Goal: Information Seeking & Learning: Learn about a topic

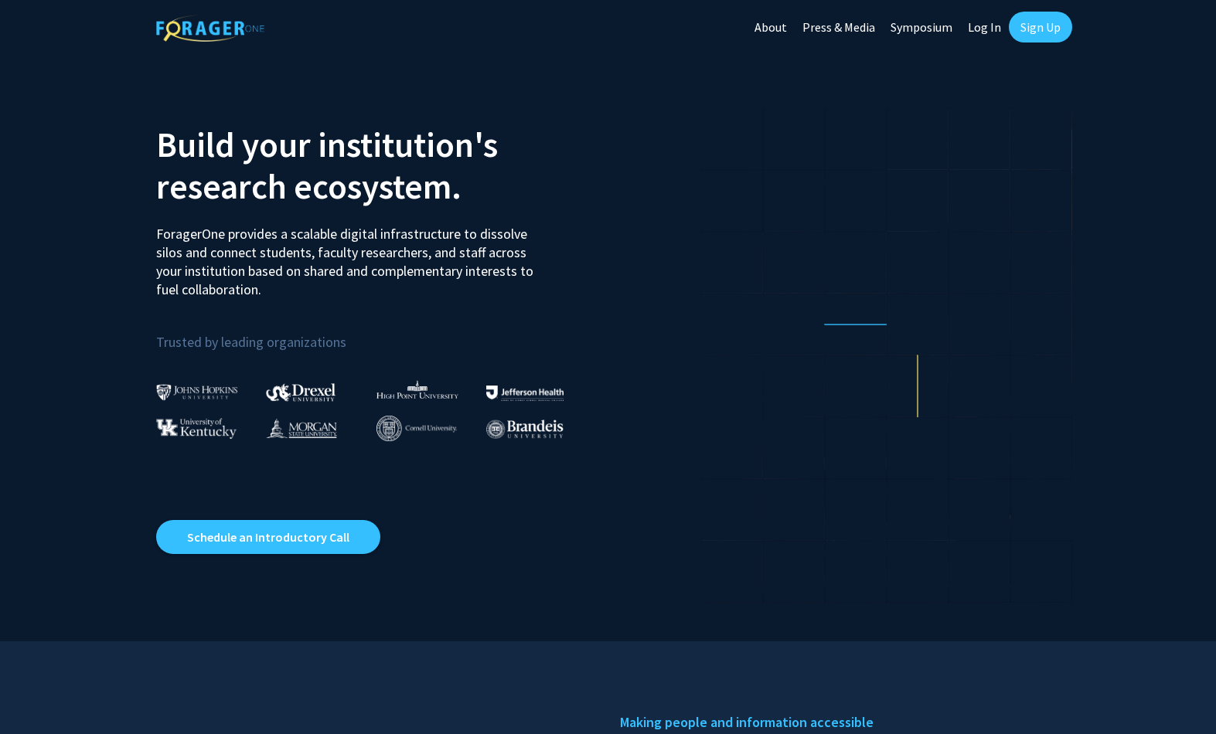
click at [993, 33] on link "Log In" at bounding box center [984, 27] width 49 height 54
select select
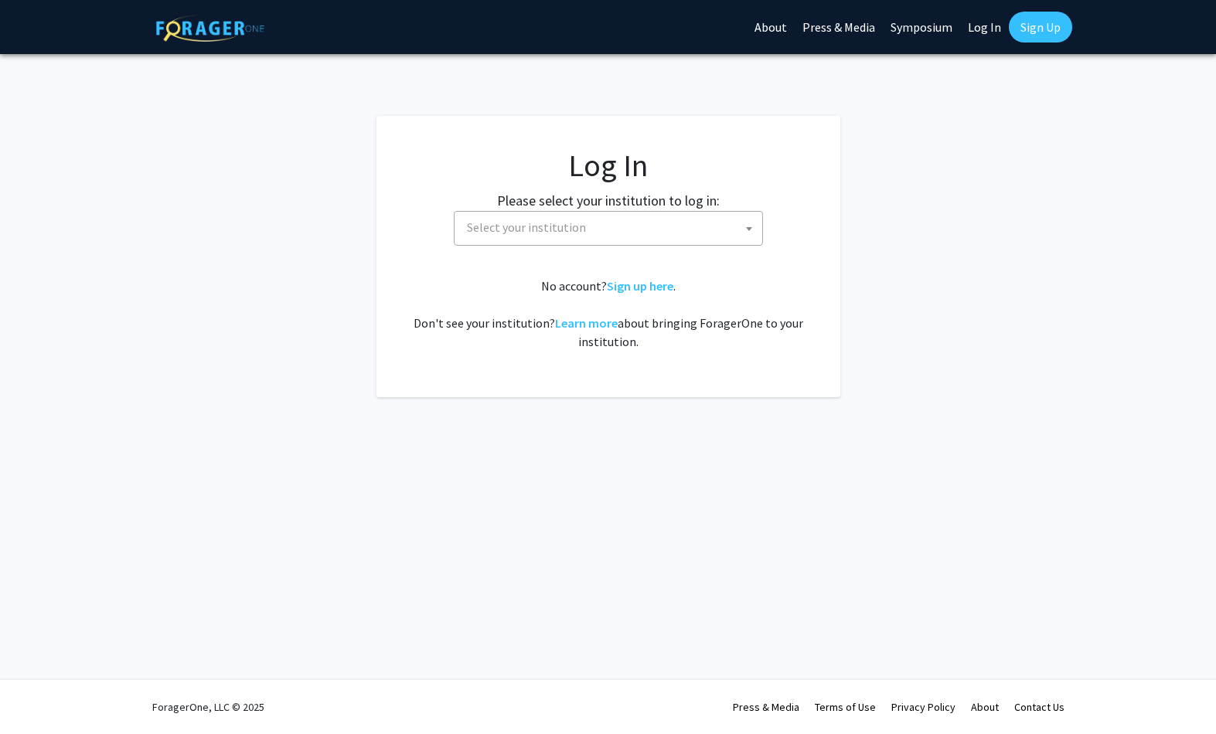
click at [629, 235] on span "Select your institution" at bounding box center [612, 228] width 302 height 32
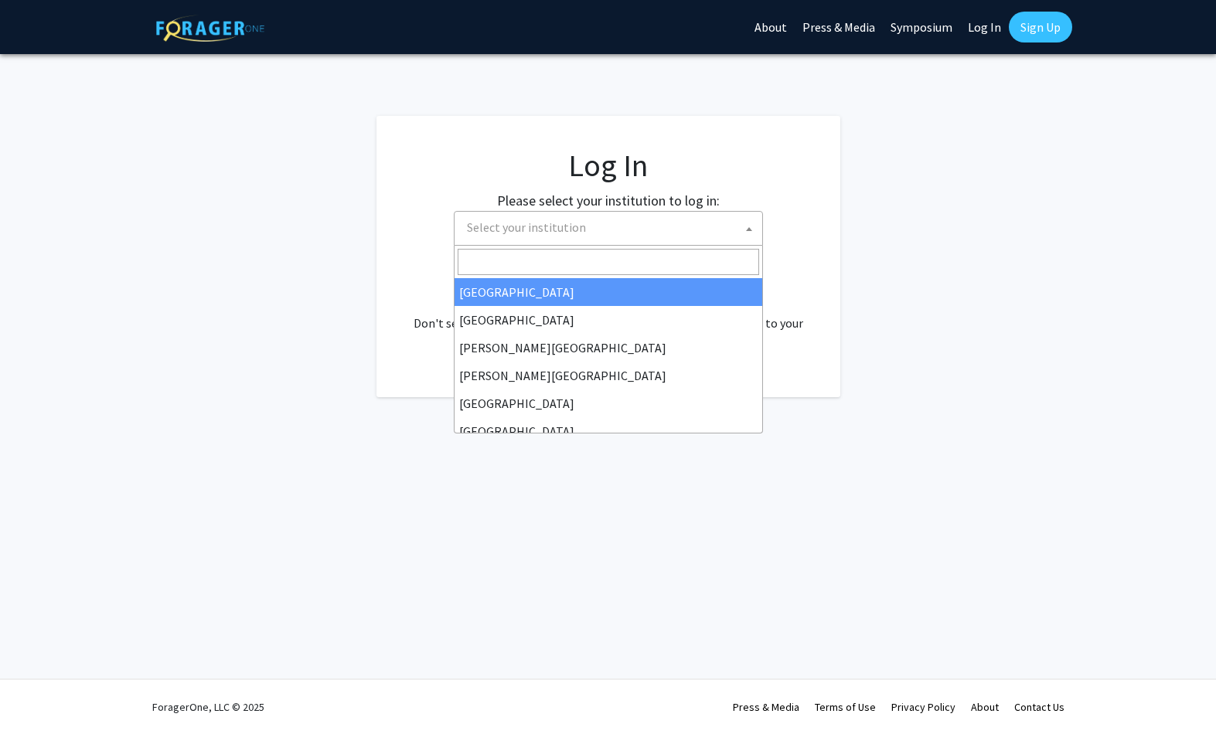
click at [551, 252] on input "Search" at bounding box center [609, 262] width 302 height 26
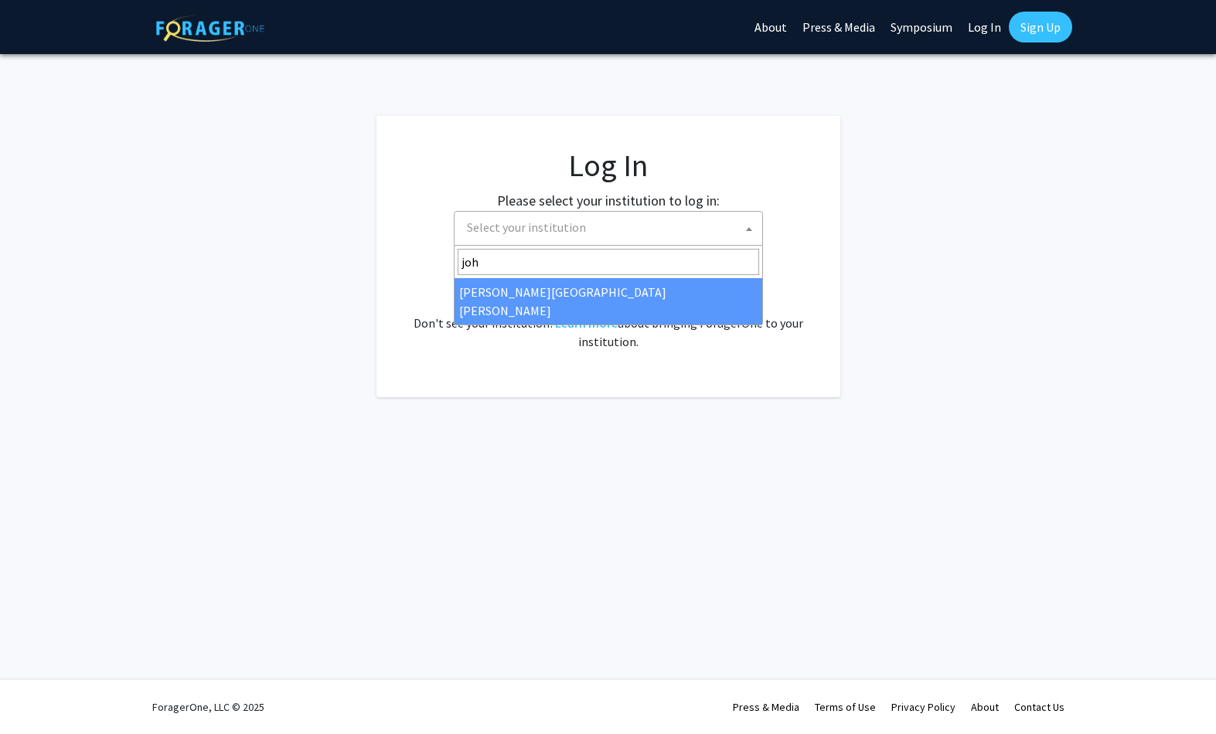
type input "[PERSON_NAME]"
select select "1"
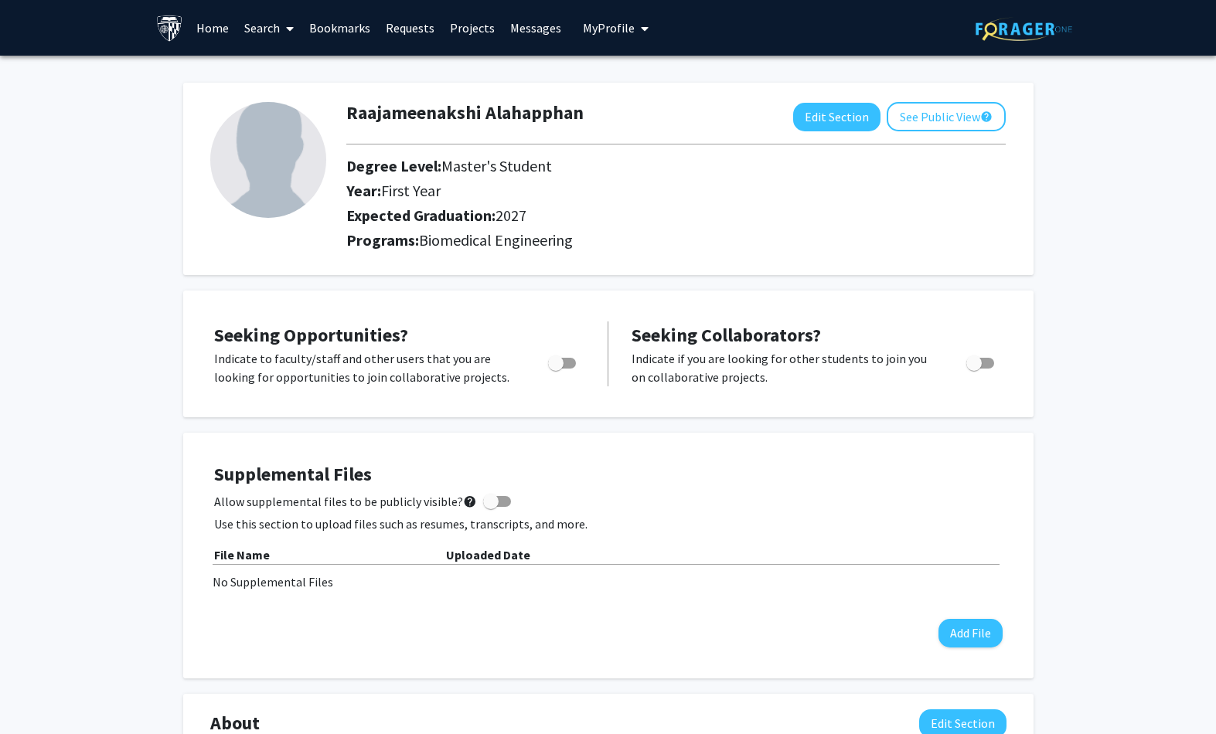
click at [990, 29] on img at bounding box center [1024, 29] width 97 height 24
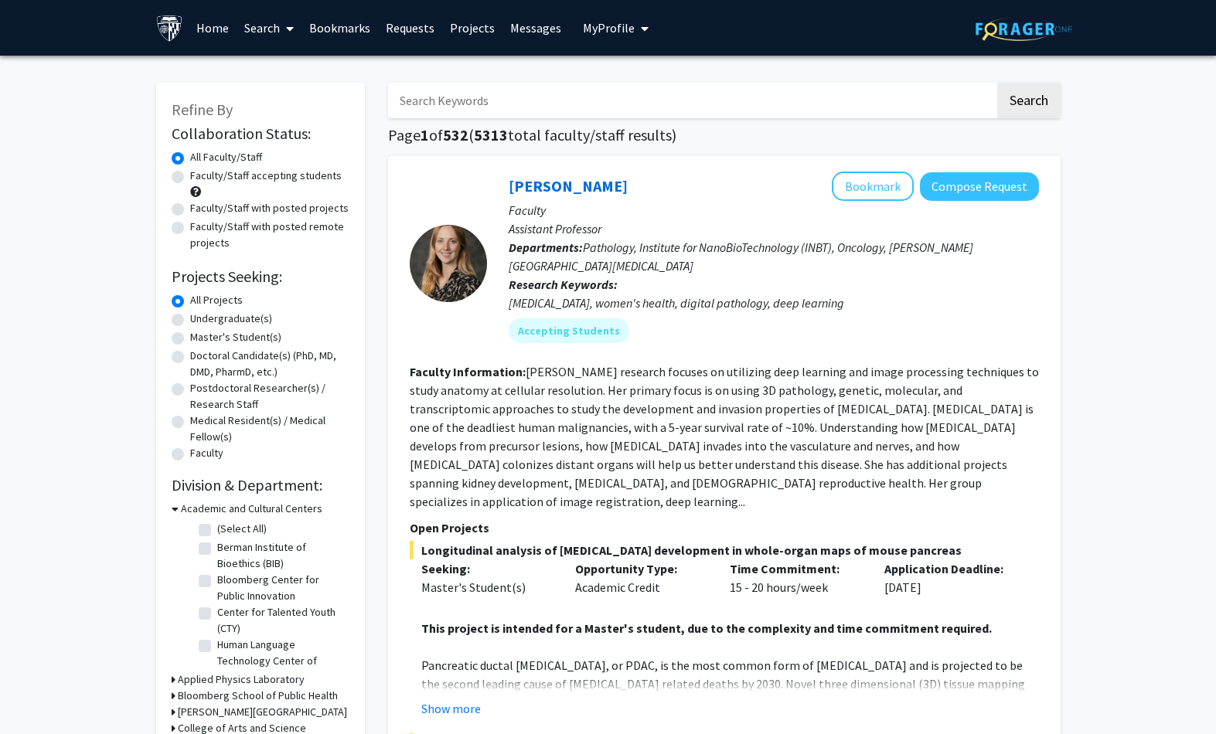
click at [875, 175] on button "Bookmark" at bounding box center [873, 186] width 82 height 29
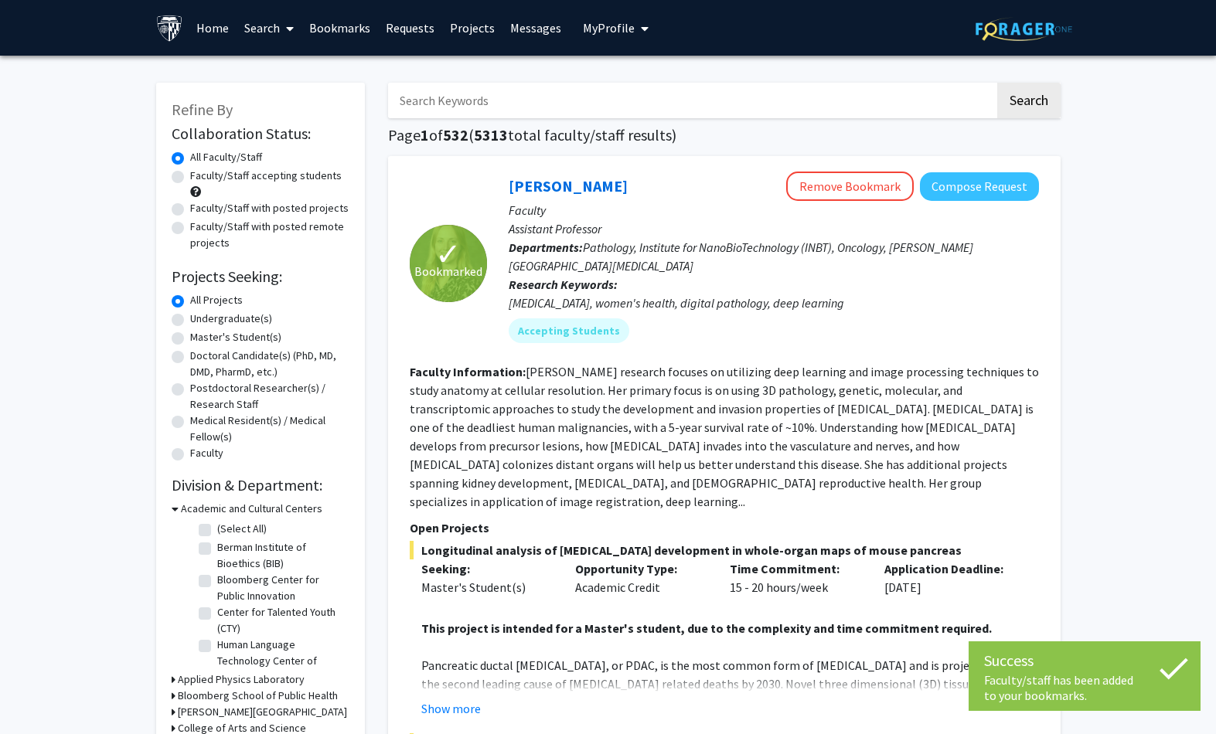
click at [855, 185] on button "Remove Bookmark" at bounding box center [850, 186] width 128 height 29
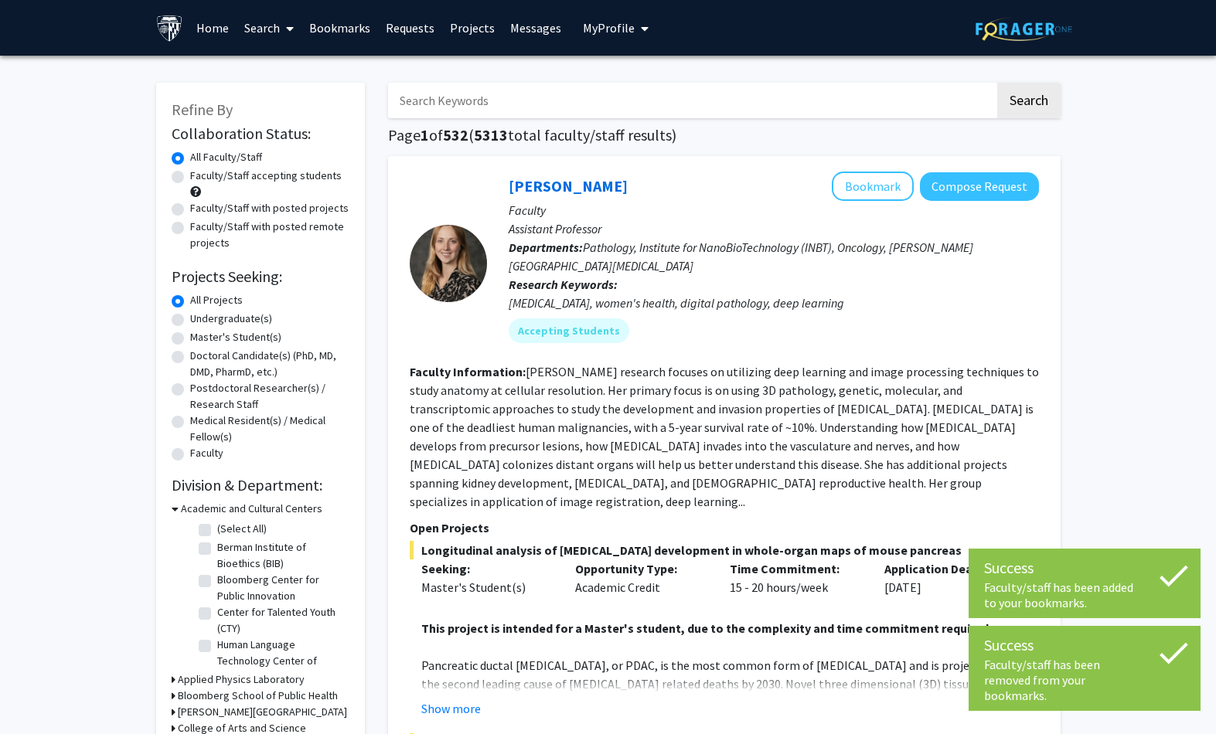
click at [870, 188] on button "Bookmark" at bounding box center [873, 186] width 82 height 29
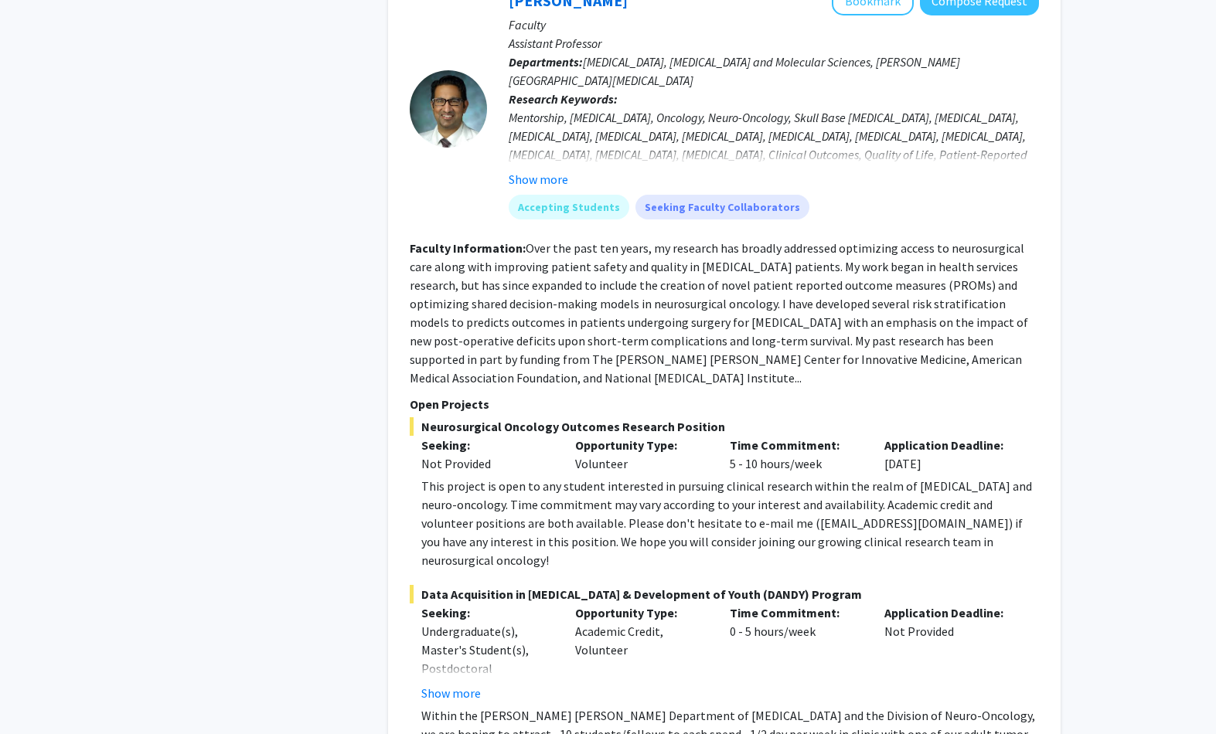
scroll to position [4161, 0]
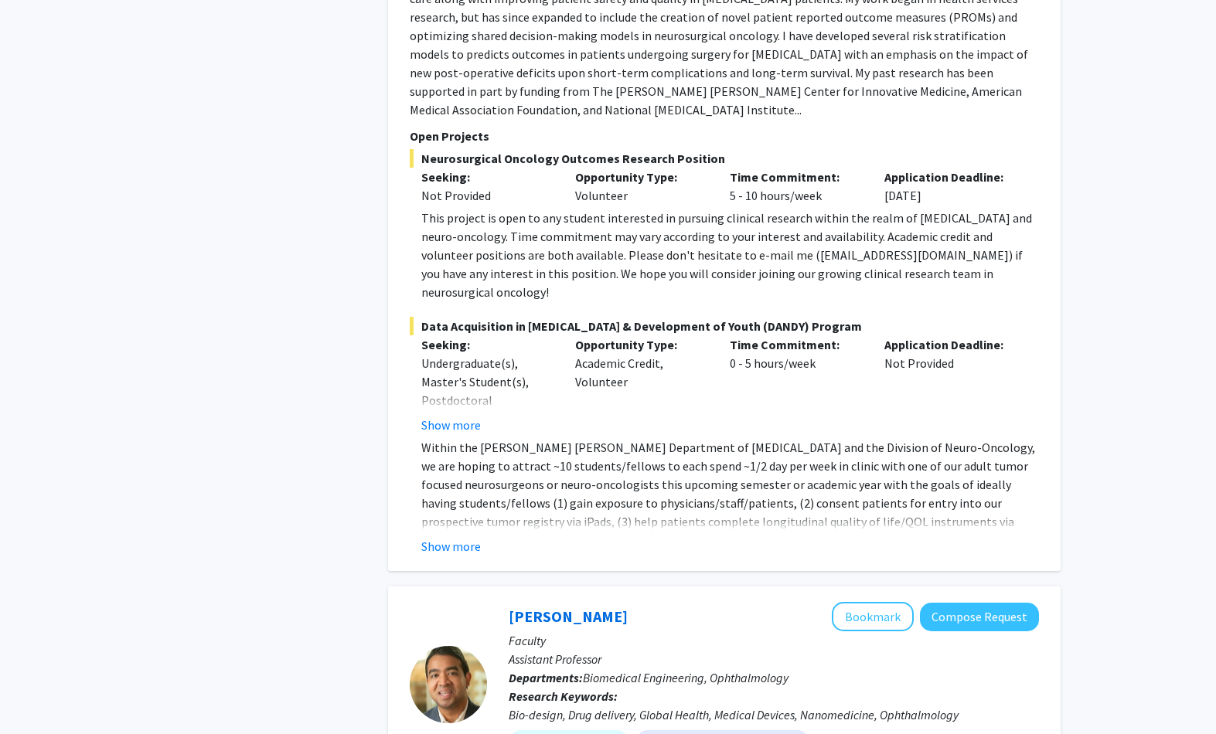
click at [462, 537] on button "Show more" at bounding box center [451, 546] width 60 height 19
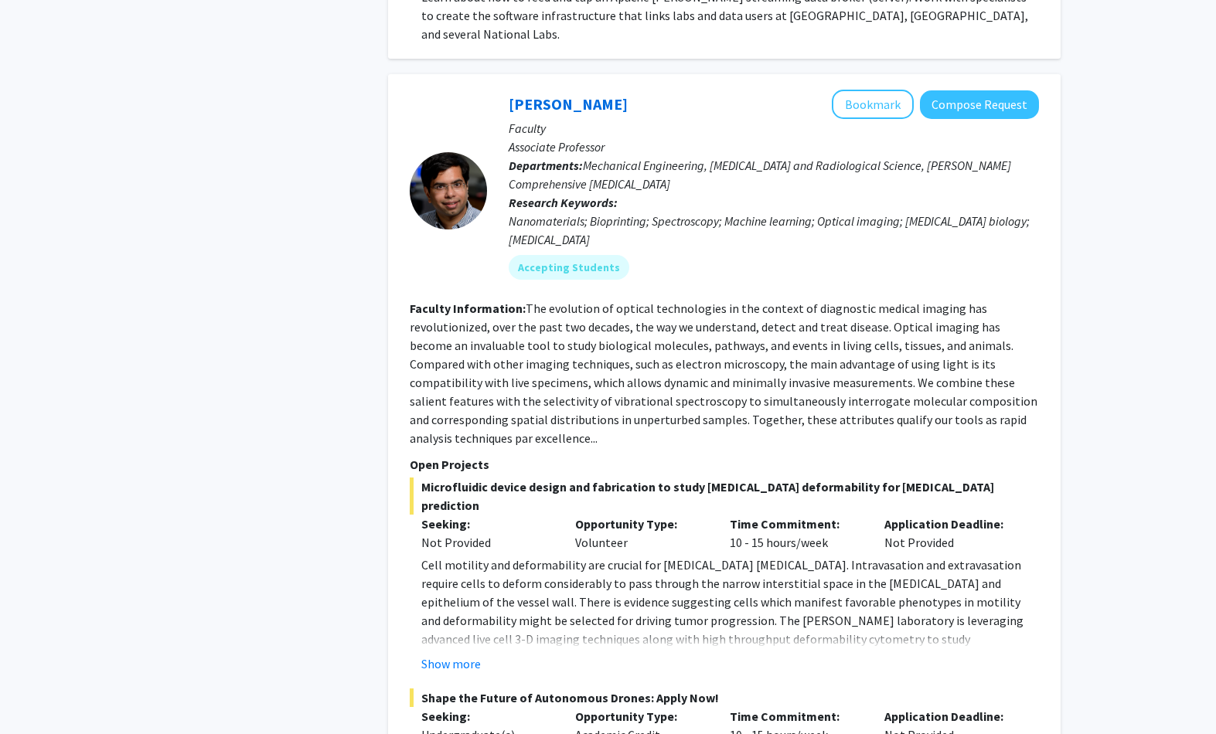
scroll to position [7925, 0]
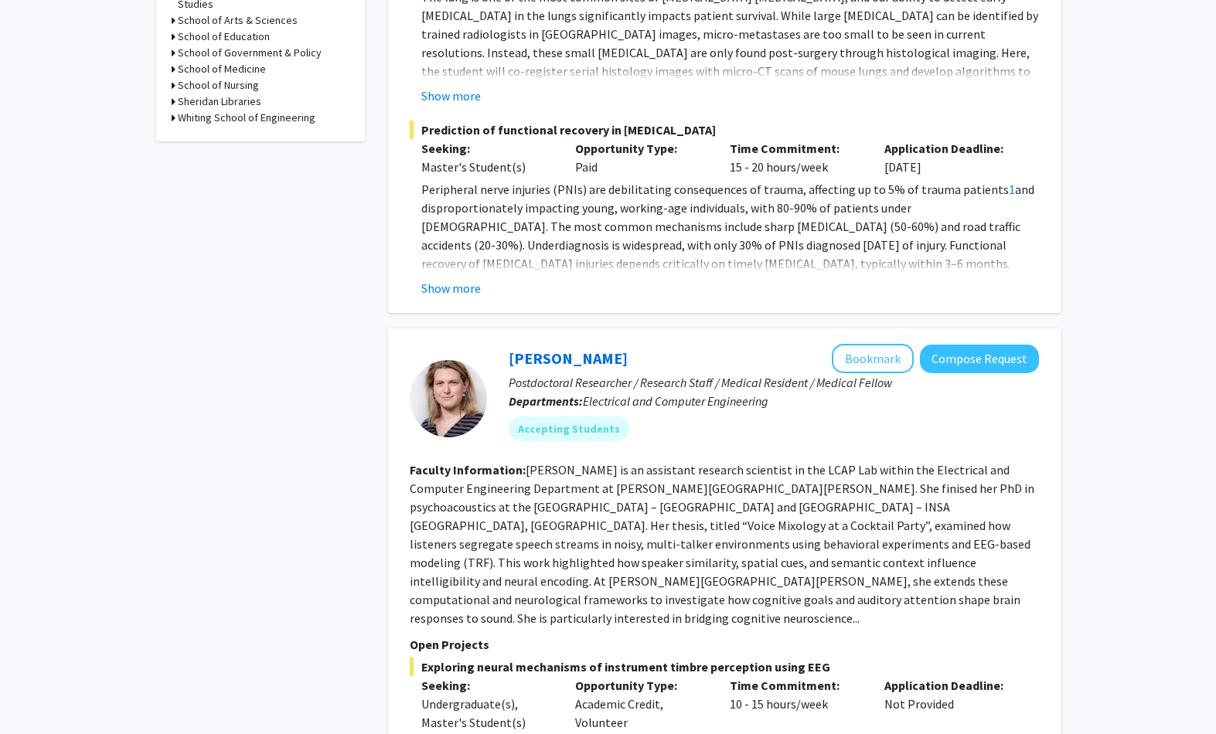
scroll to position [0, 0]
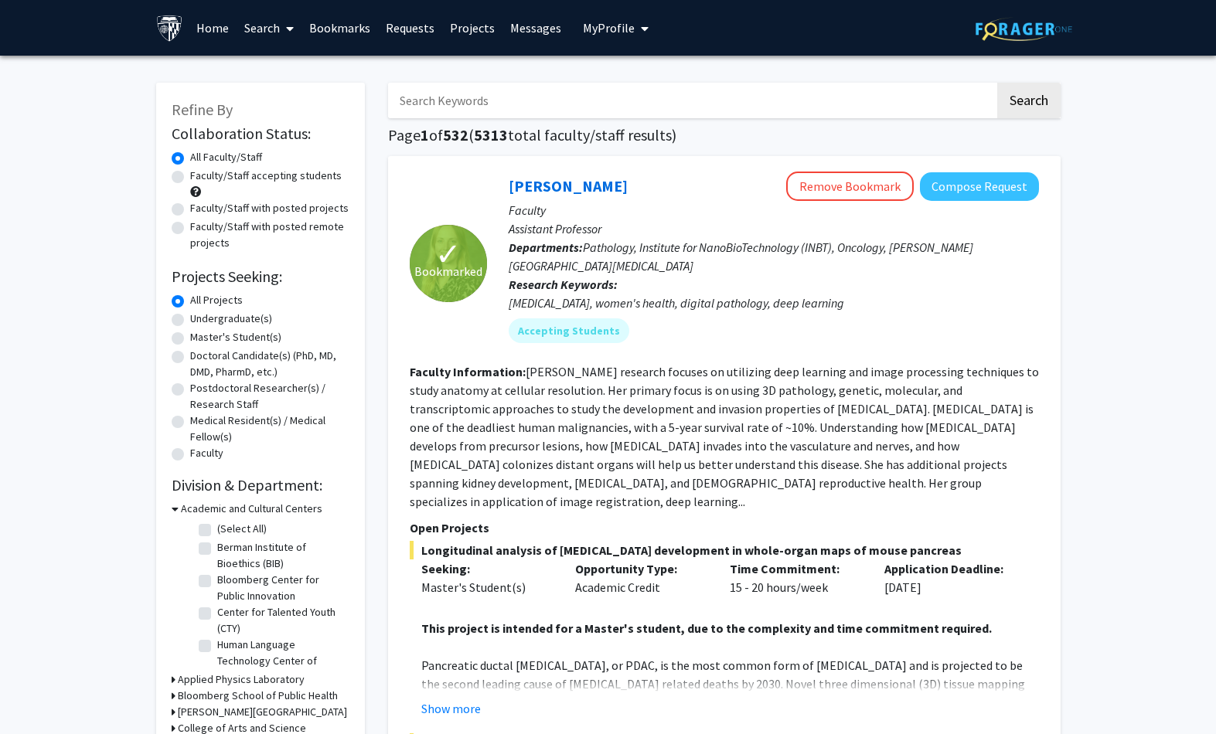
click at [190, 342] on label "Master's Student(s)" at bounding box center [235, 337] width 91 height 16
click at [190, 339] on input "Master's Student(s)" at bounding box center [195, 334] width 10 height 10
radio input "true"
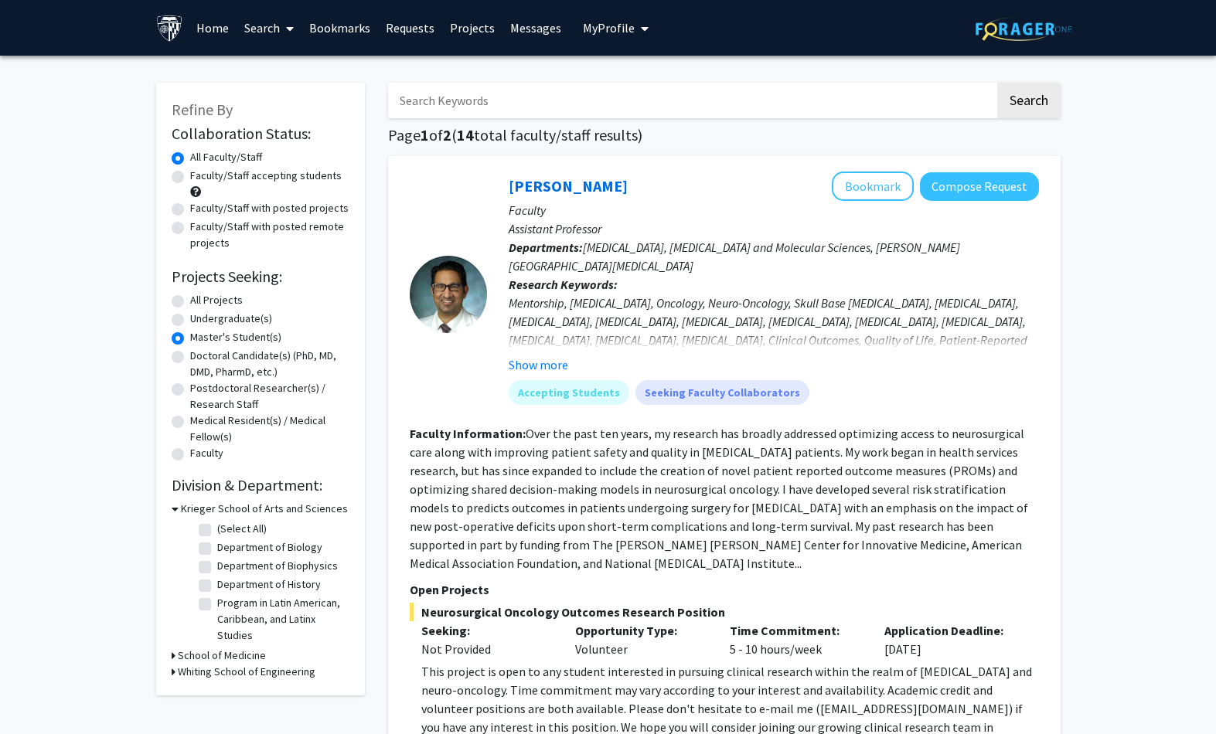
click at [178, 648] on h3 "School of Medicine" at bounding box center [222, 656] width 88 height 16
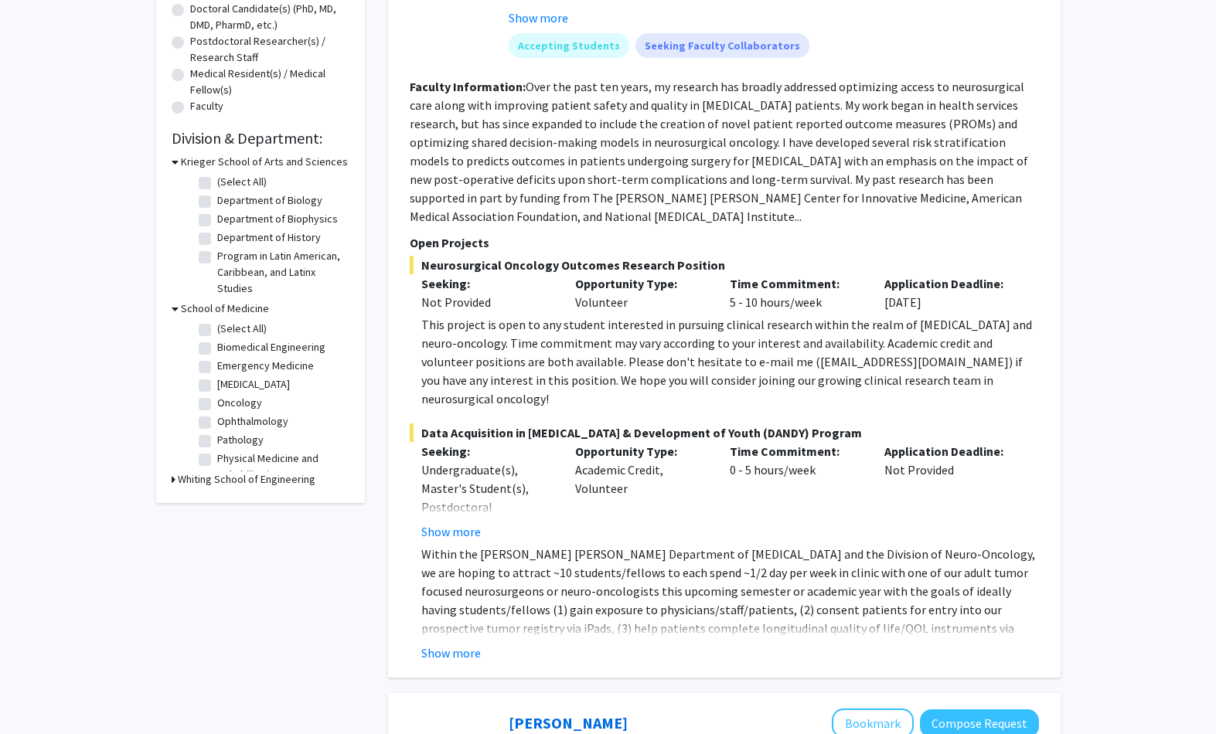
click at [188, 475] on h3 "Whiting School of Engineering" at bounding box center [247, 480] width 138 height 16
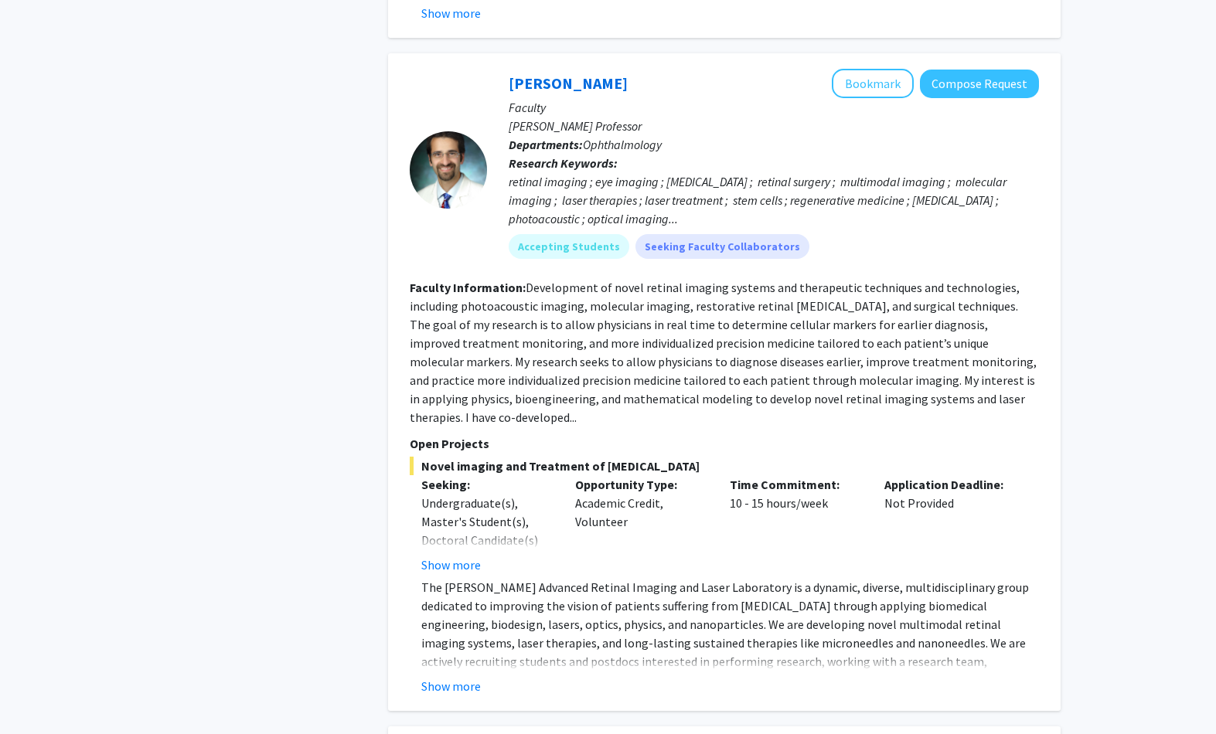
scroll to position [988, 0]
click at [456, 676] on button "Show more" at bounding box center [451, 685] width 60 height 19
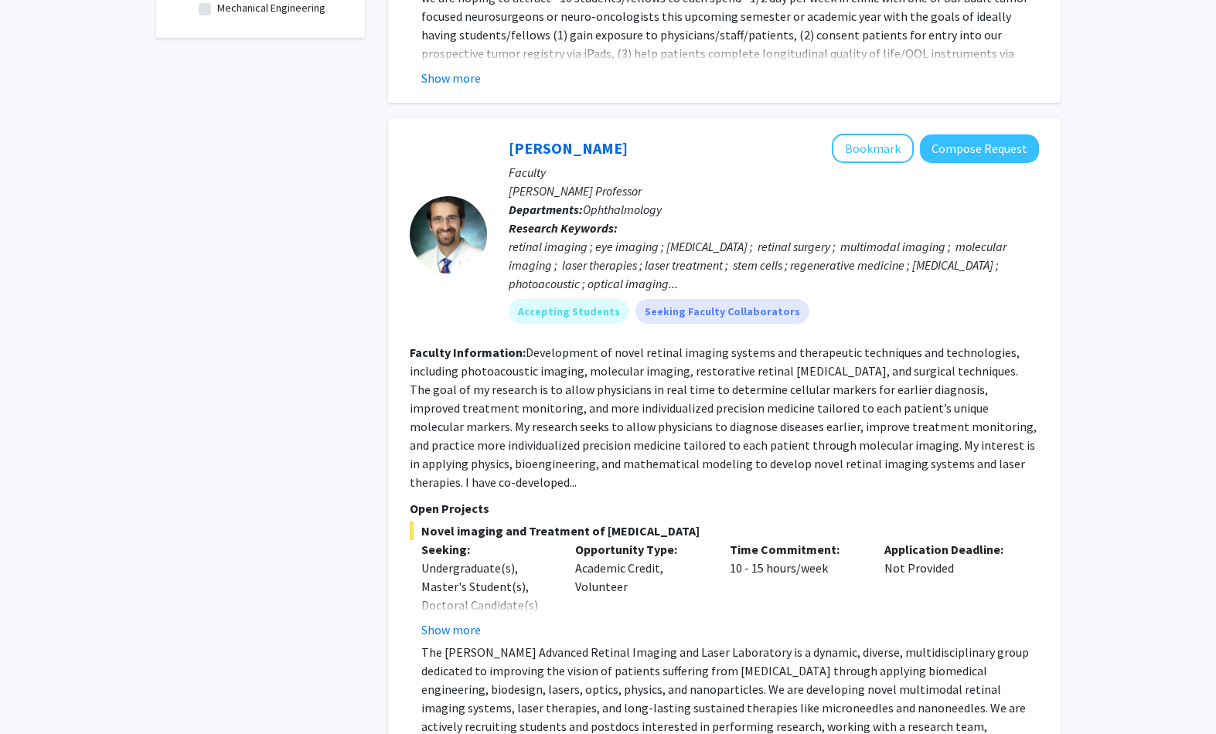
scroll to position [826, 0]
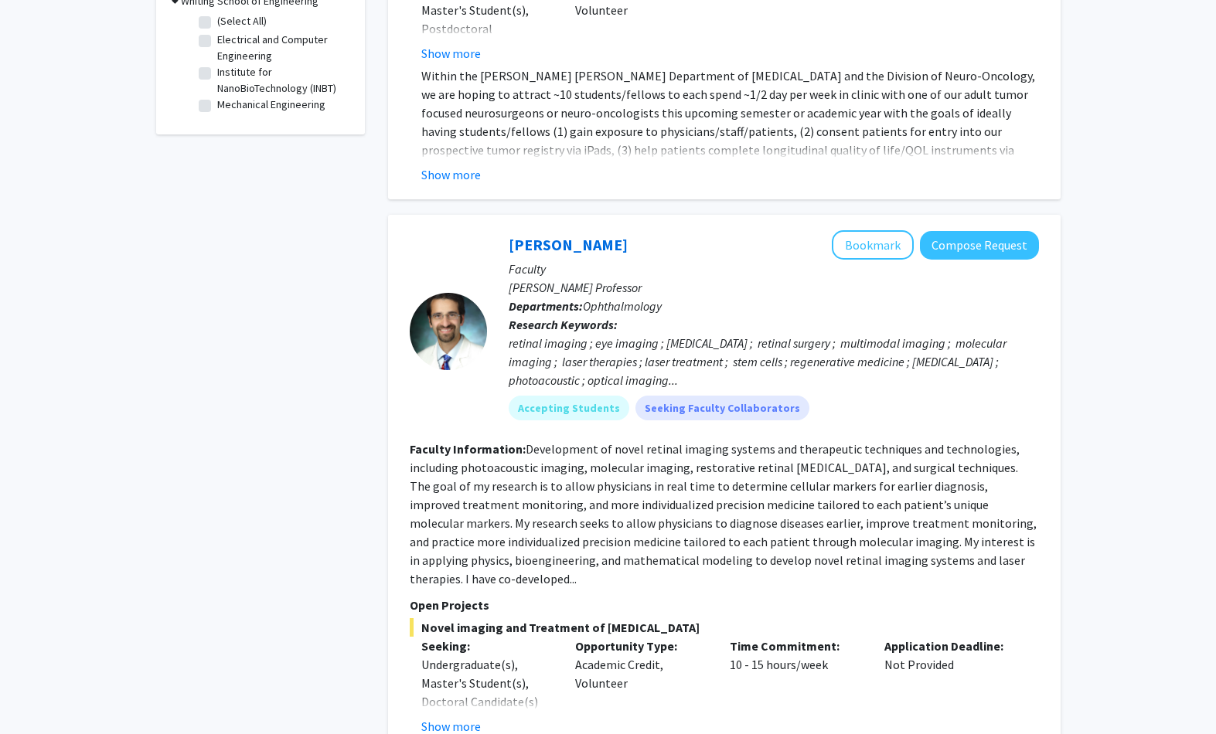
click at [867, 230] on button "Bookmark" at bounding box center [873, 244] width 82 height 29
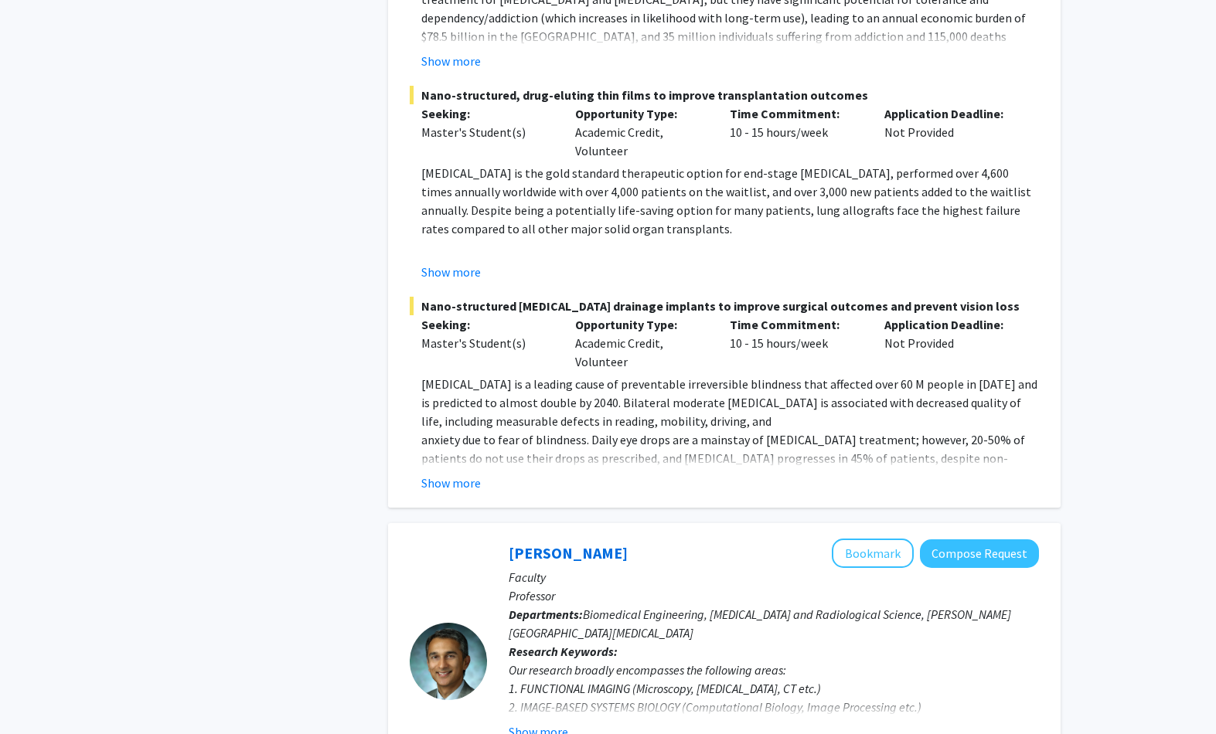
scroll to position [7000, 0]
click at [530, 722] on button "Show more" at bounding box center [539, 731] width 60 height 19
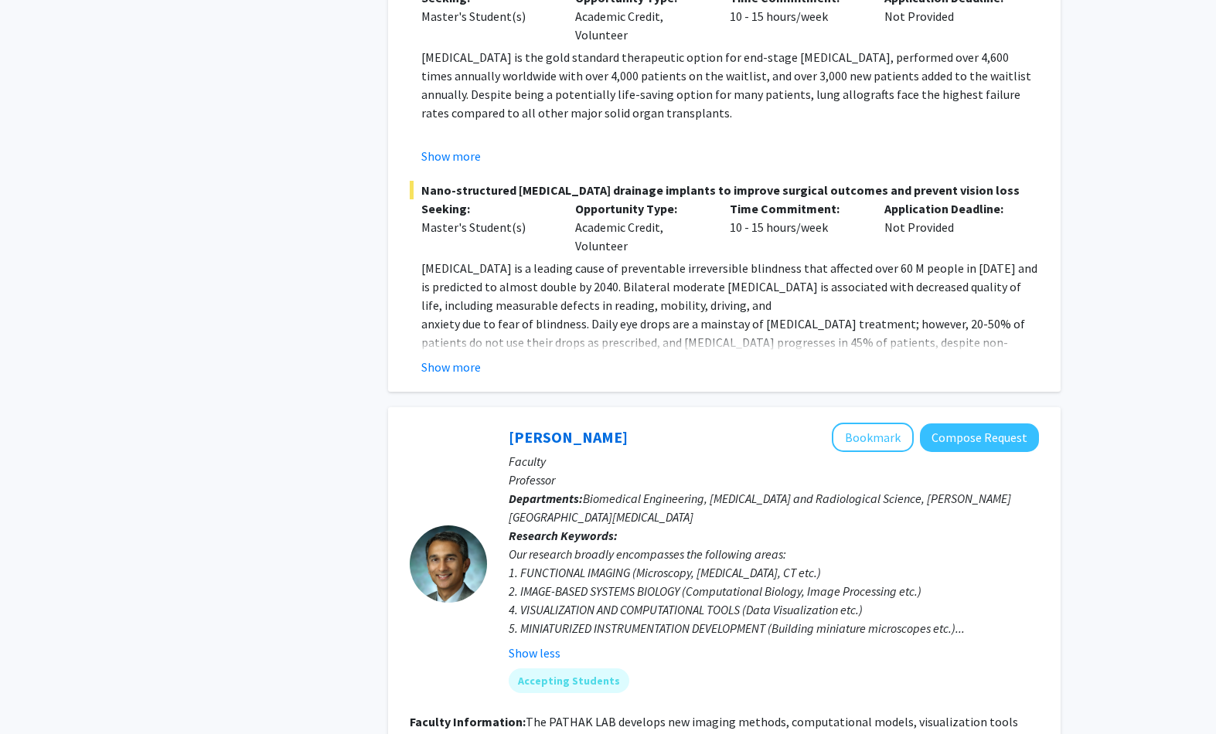
scroll to position [7381, 0]
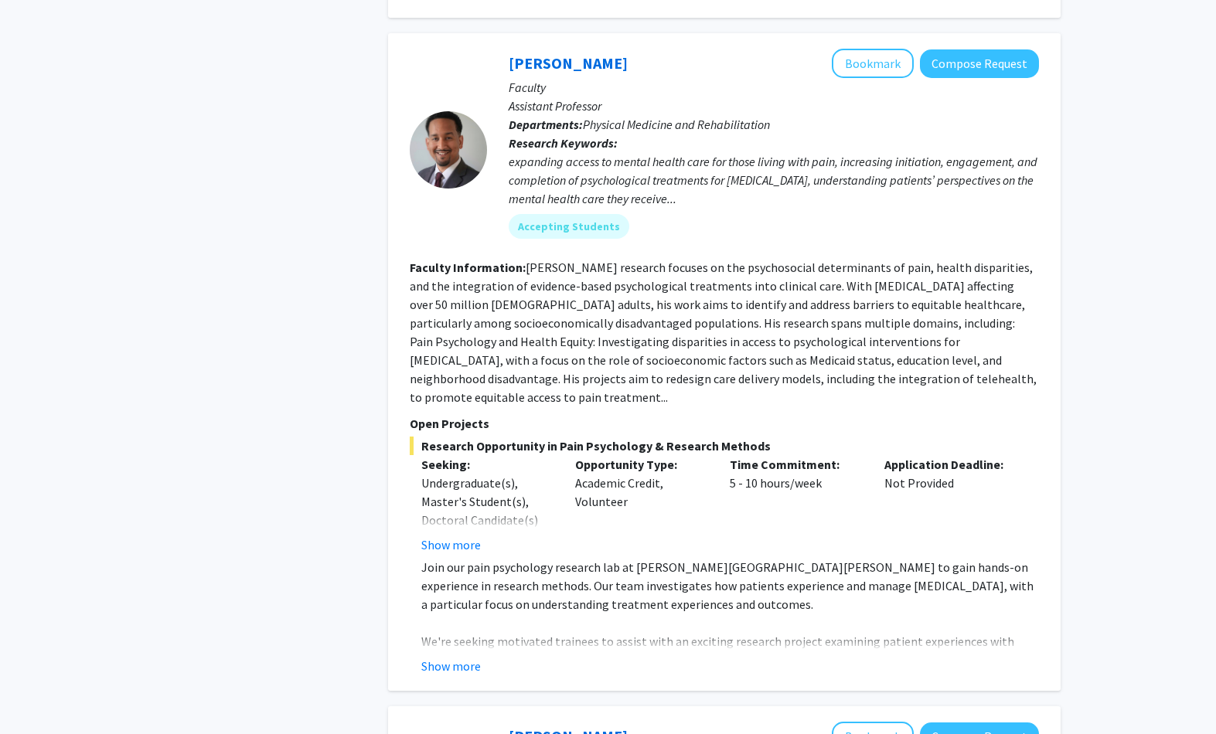
scroll to position [1351, 0]
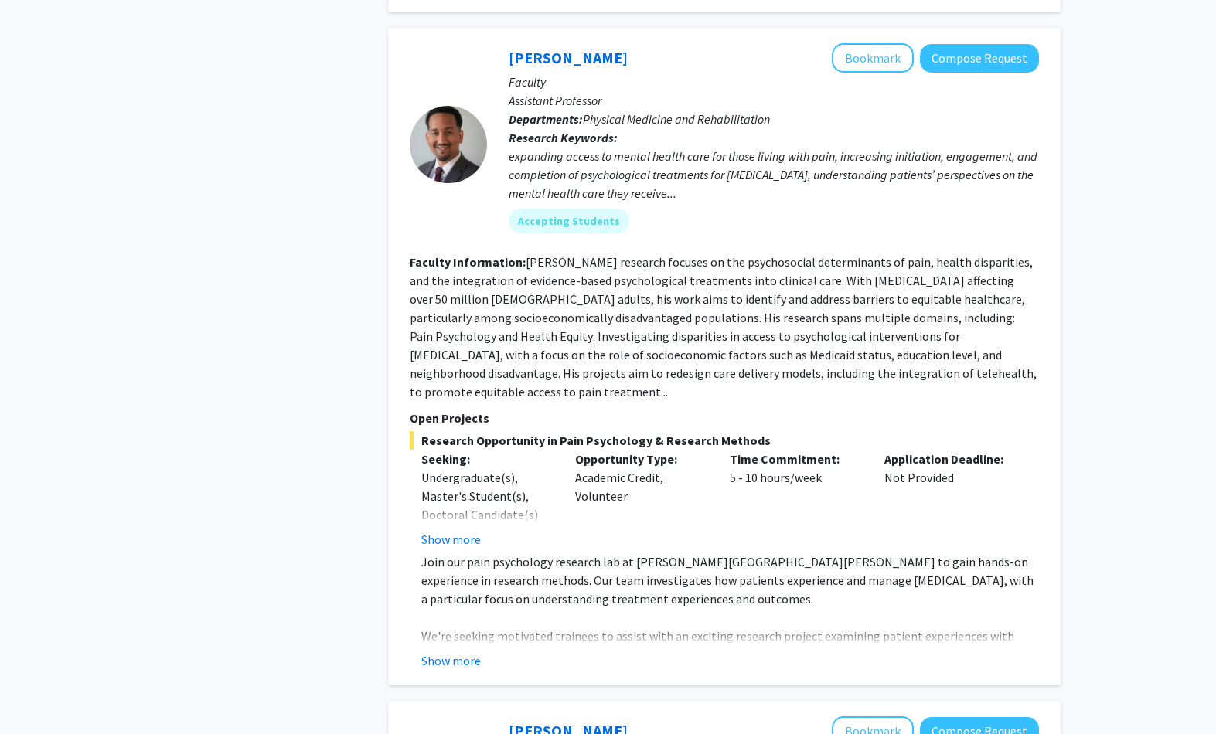
click at [420, 651] on div "Karen Fleming Bookmark Compose Request Faculty Professor Departments: Departmen…" at bounding box center [724, 85] width 673 height 2561
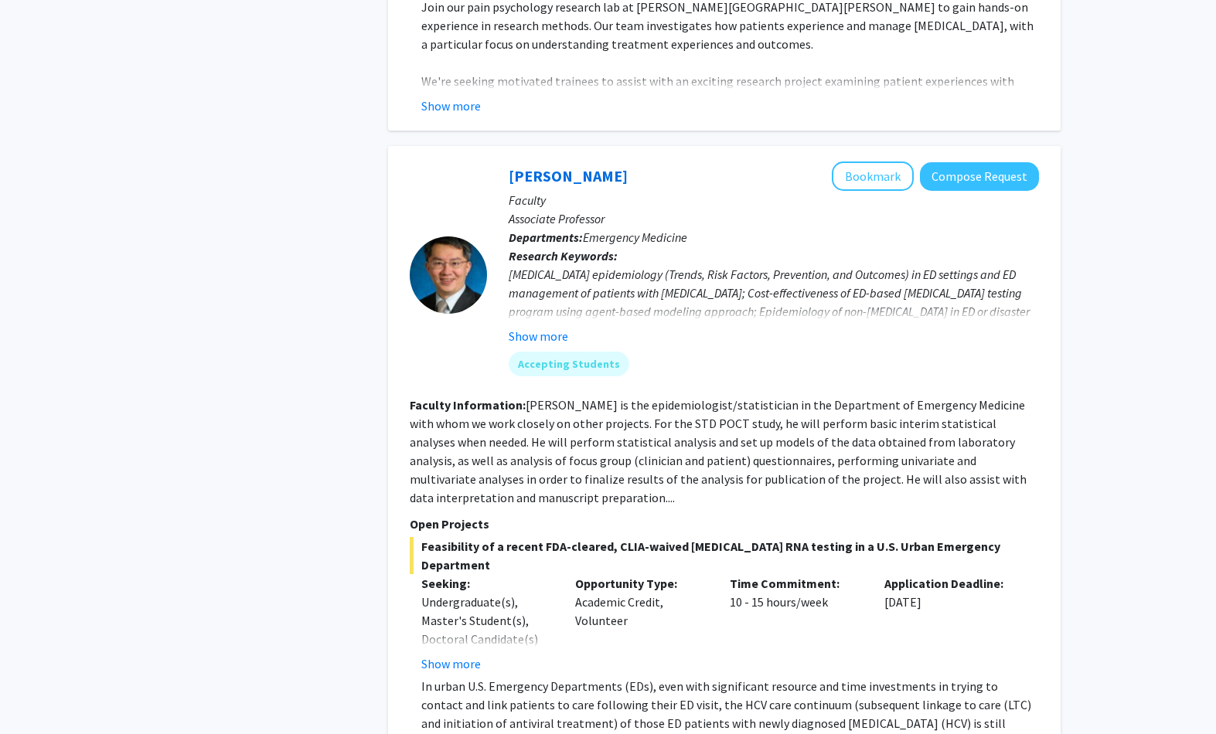
scroll to position [2028, 0]
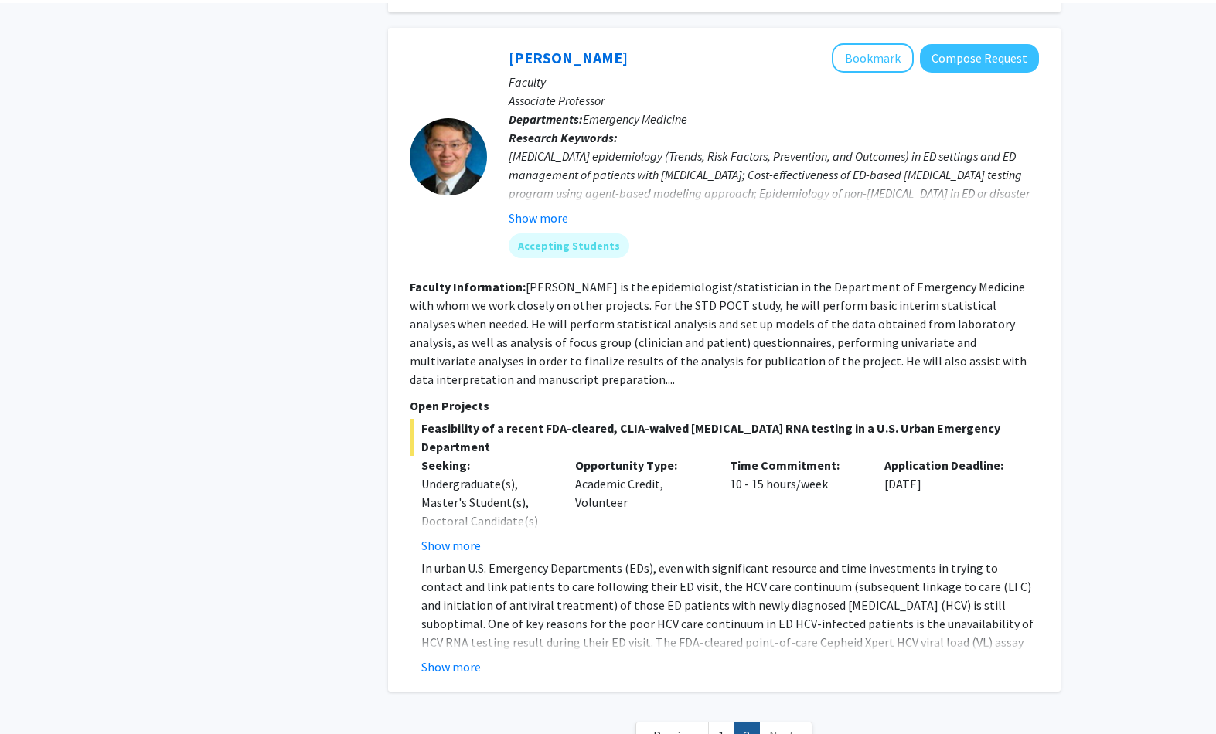
click at [438, 533] on button "Show more" at bounding box center [451, 542] width 60 height 19
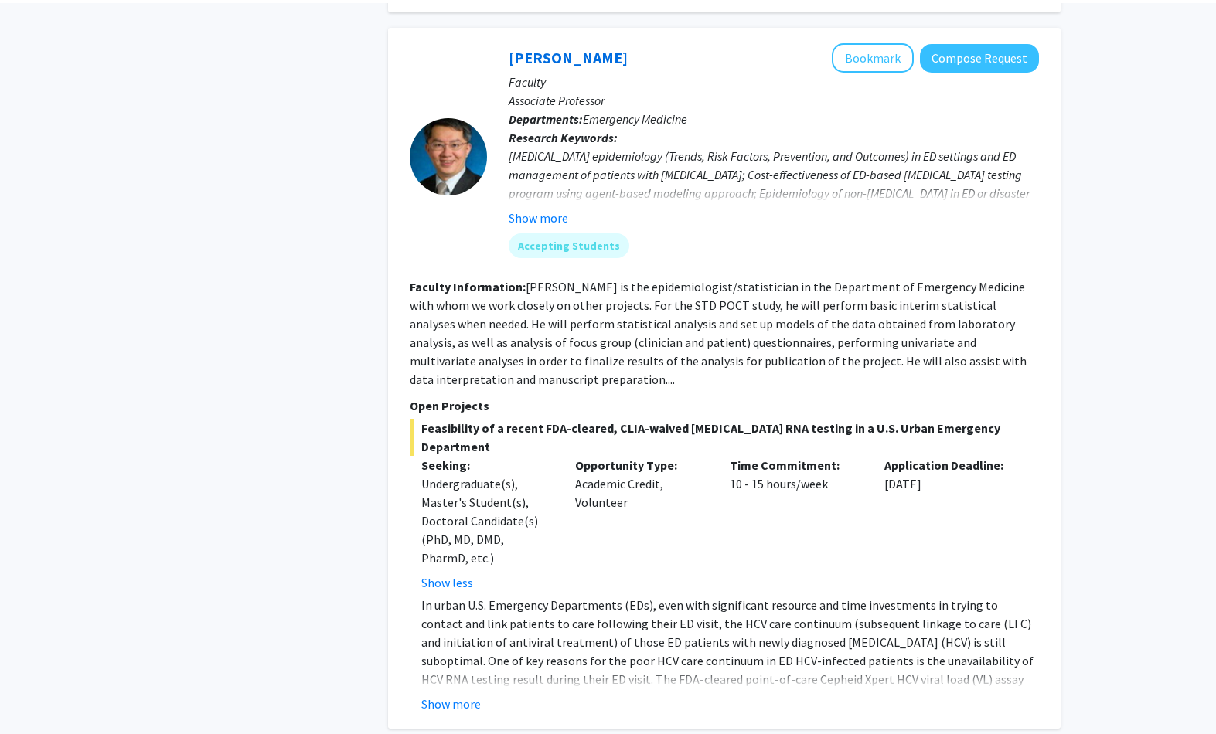
scroll to position [2025, 0]
click at [442, 695] on button "Show more" at bounding box center [451, 704] width 60 height 19
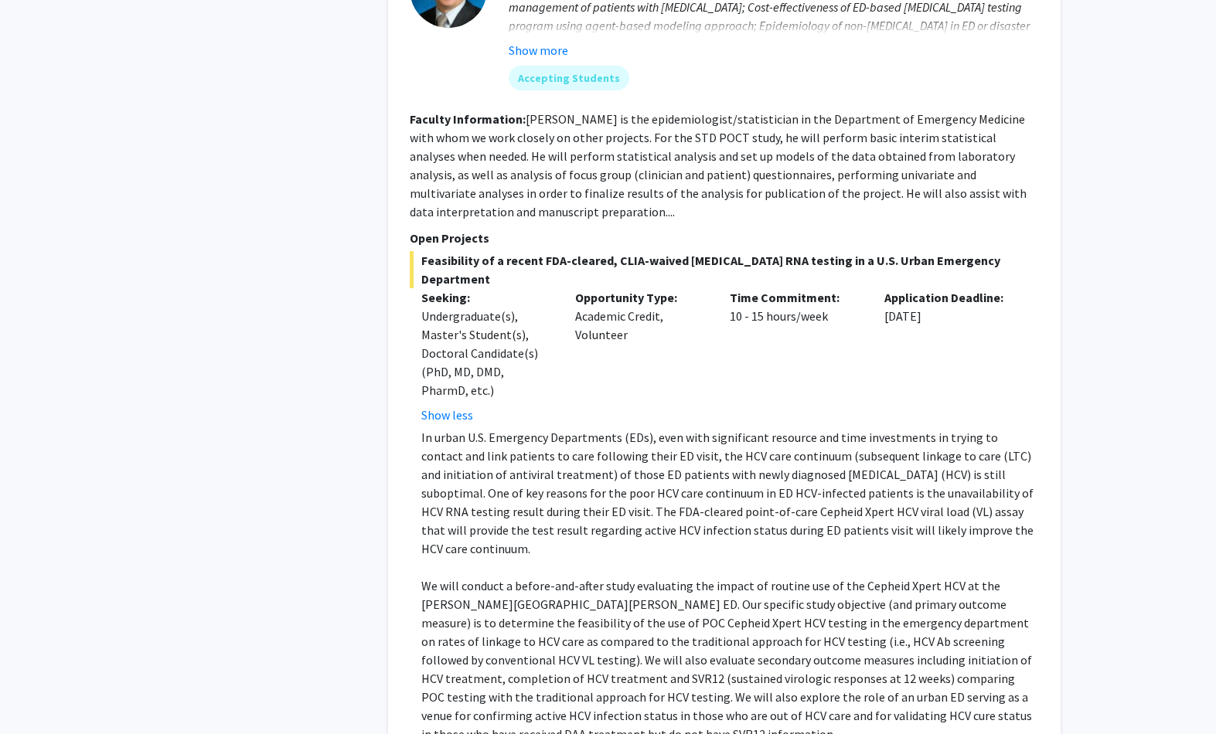
scroll to position [2269, 0]
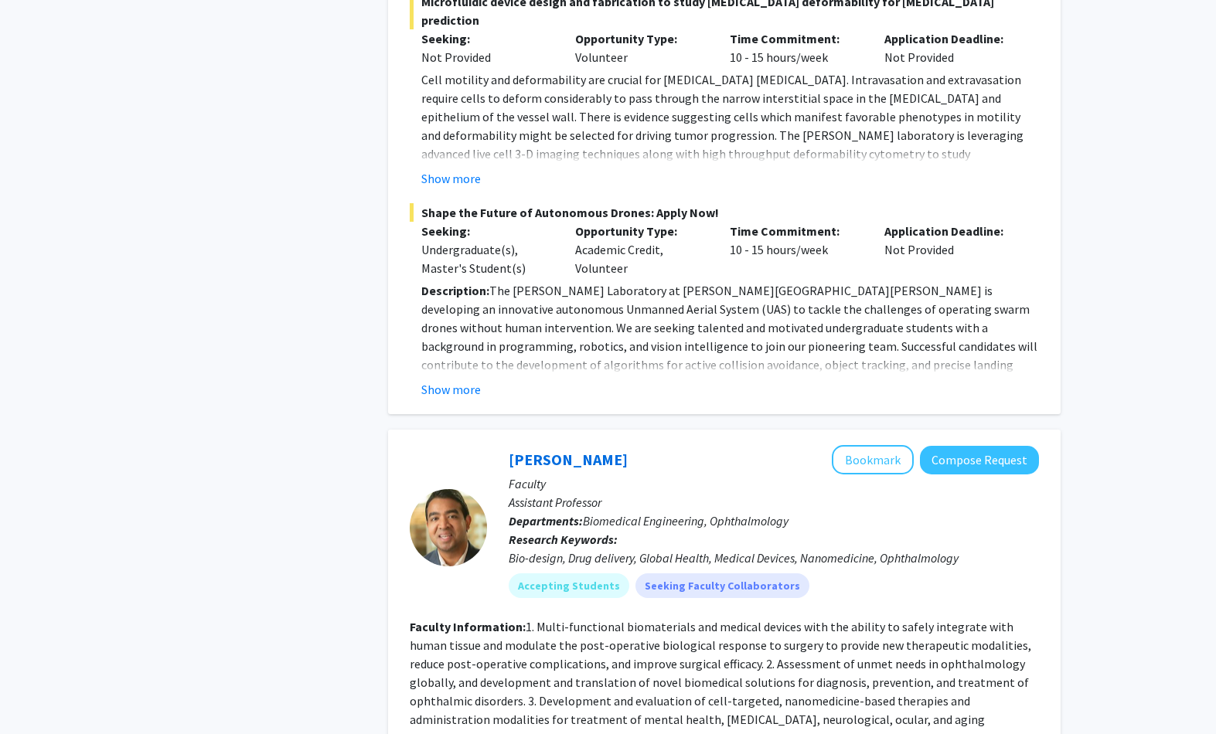
scroll to position [6045, 0]
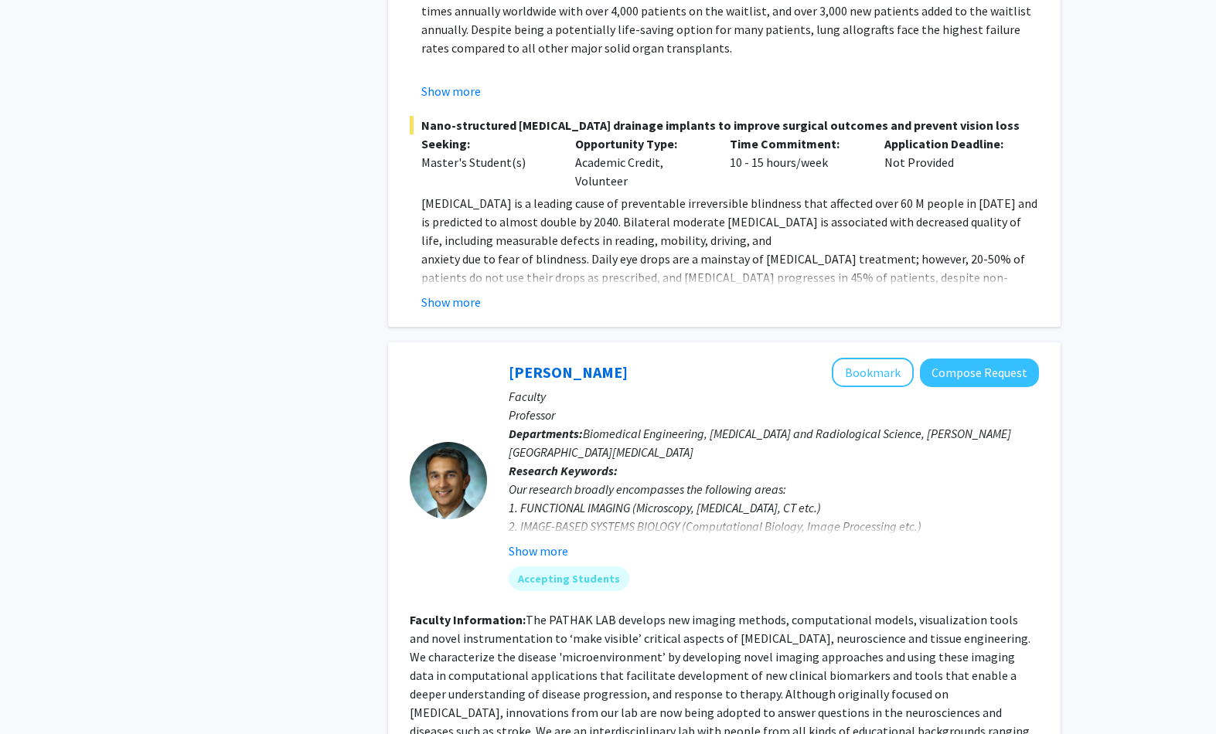
scroll to position [7125, 0]
click at [863, 358] on button "Bookmark" at bounding box center [873, 372] width 82 height 29
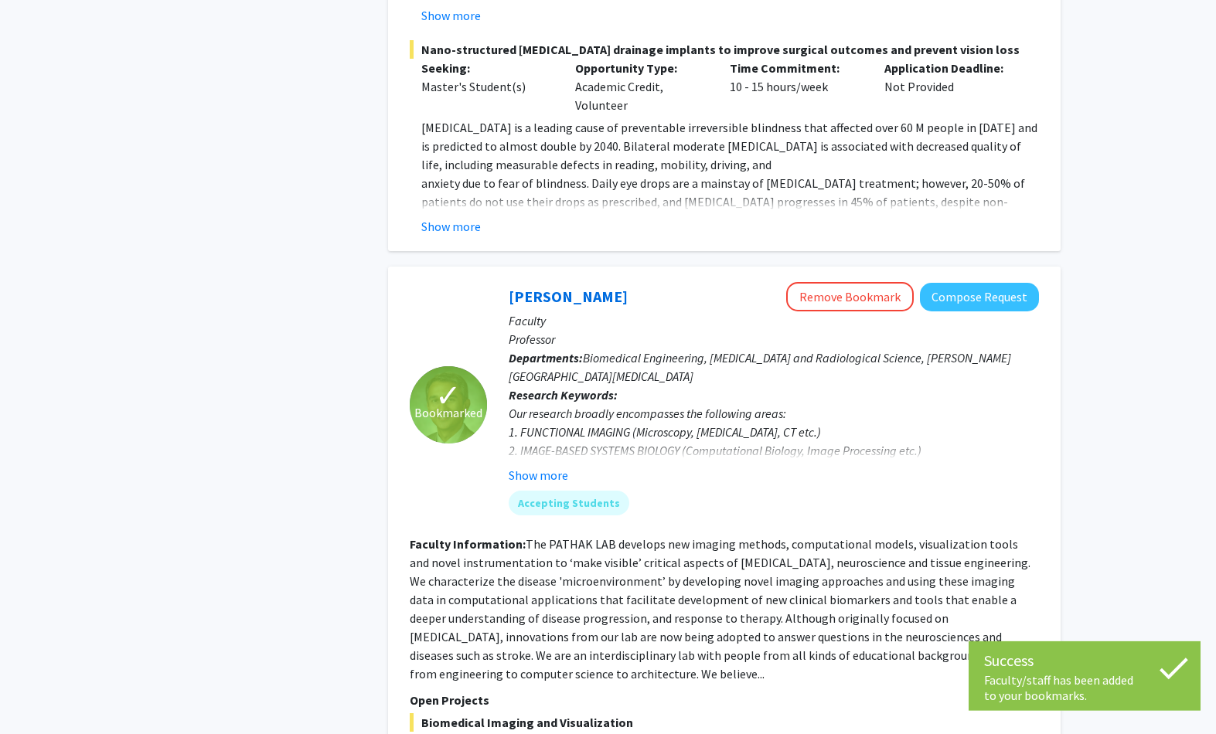
scroll to position [7307, 0]
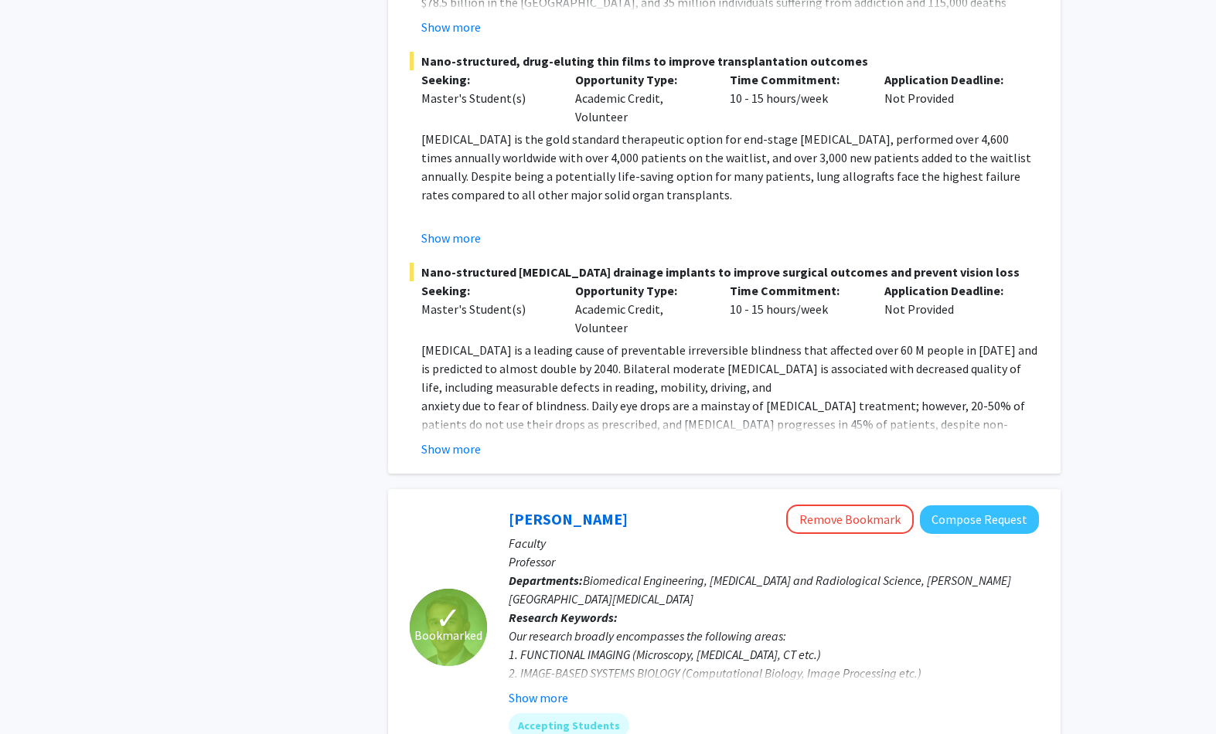
scroll to position [6977, 0]
